Goal: Transaction & Acquisition: Download file/media

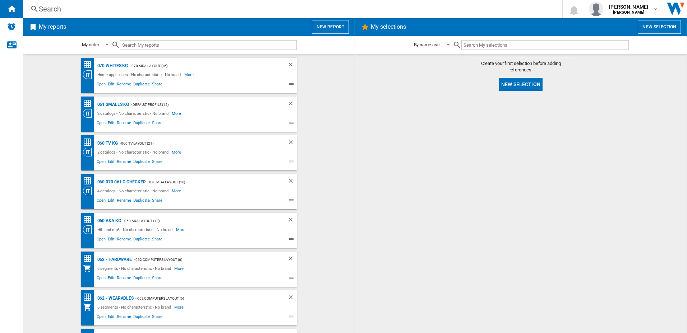
click at [103, 84] on span "Open" at bounding box center [101, 85] width 11 height 9
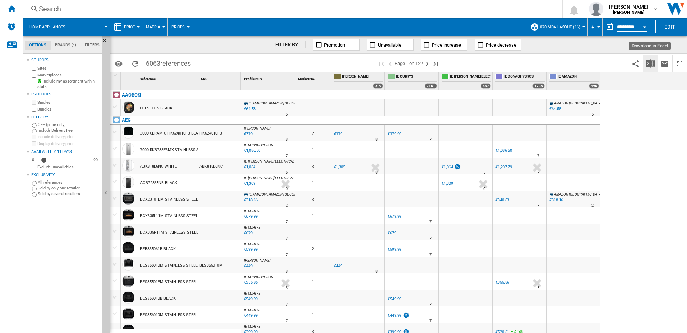
click at [651, 63] on img "Download in Excel" at bounding box center [650, 63] width 9 height 9
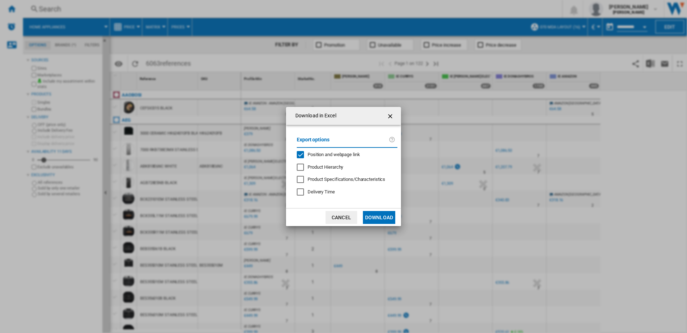
click at [371, 218] on button "Download" at bounding box center [379, 217] width 32 height 13
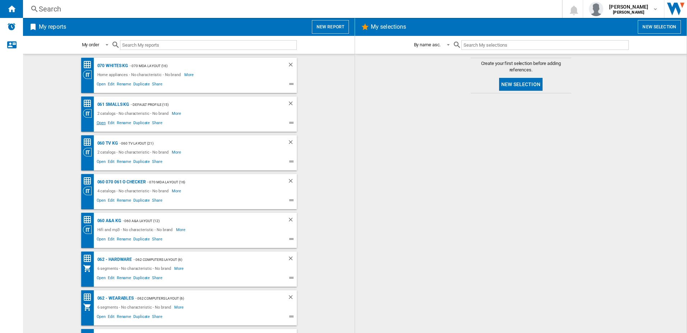
click at [96, 126] on span "Open" at bounding box center [101, 124] width 11 height 9
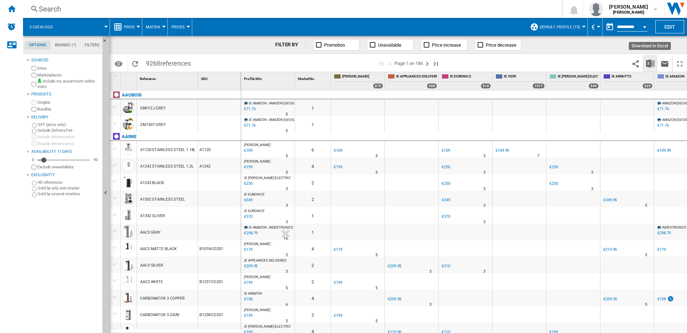
click at [645, 66] on button "Download in Excel" at bounding box center [650, 63] width 14 height 17
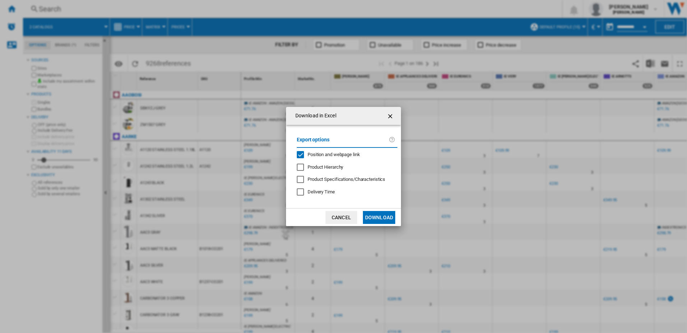
click at [388, 217] on button "Download" at bounding box center [379, 217] width 32 height 13
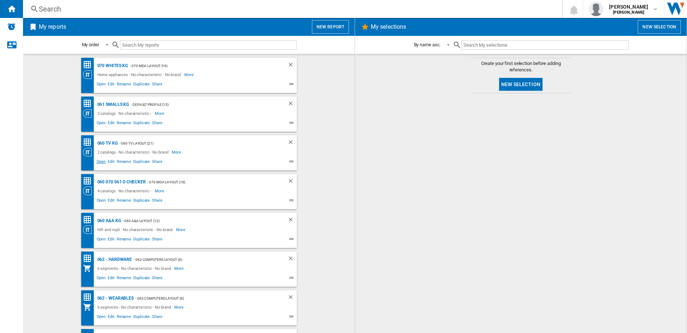
click at [100, 161] on span "Open" at bounding box center [101, 162] width 11 height 9
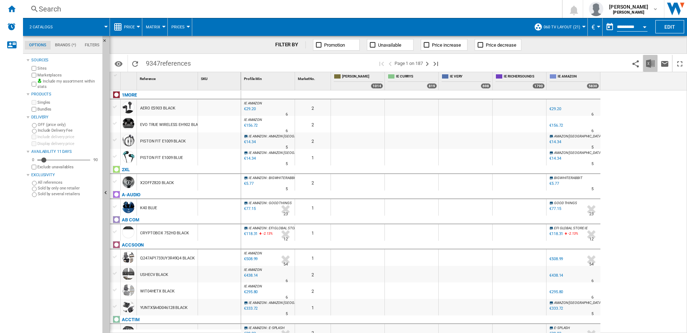
click at [653, 65] on img "Download in Excel" at bounding box center [650, 63] width 9 height 9
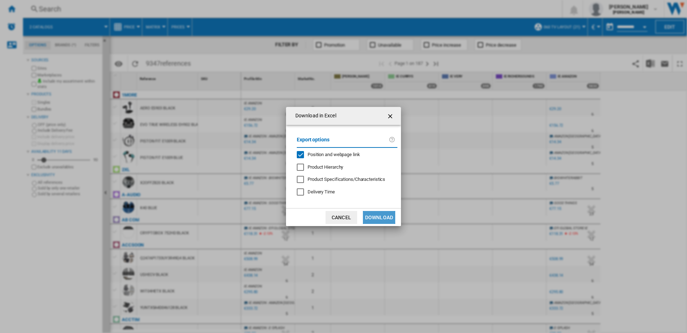
click at [379, 219] on button "Download" at bounding box center [379, 217] width 32 height 13
